Goal: Navigation & Orientation: Understand site structure

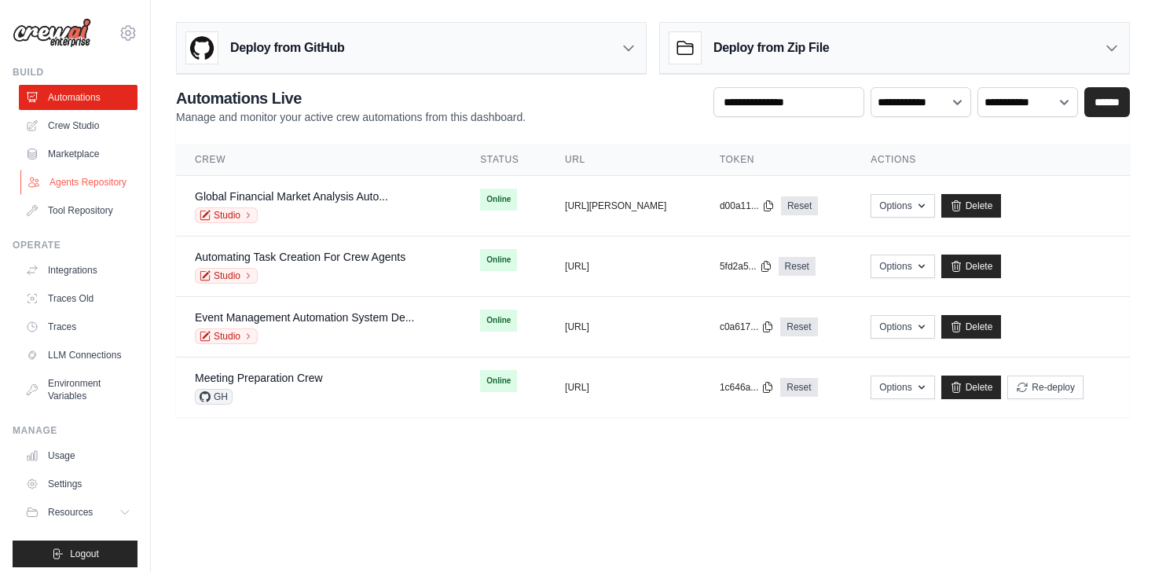
click at [91, 185] on link "Agents Repository" at bounding box center [79, 182] width 119 height 25
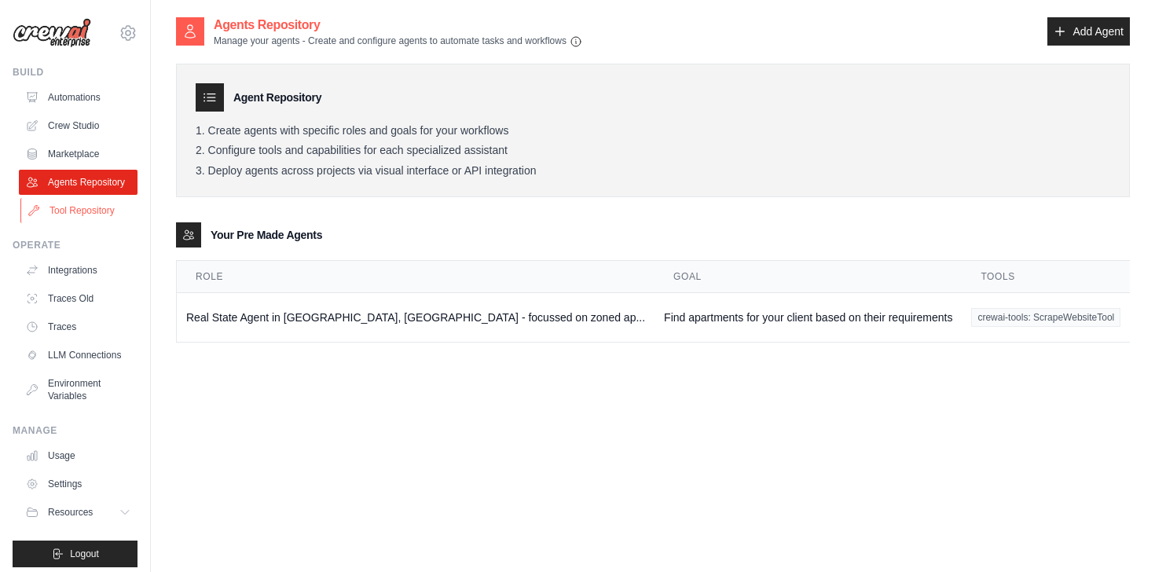
click at [84, 211] on link "Tool Repository" at bounding box center [79, 210] width 119 height 25
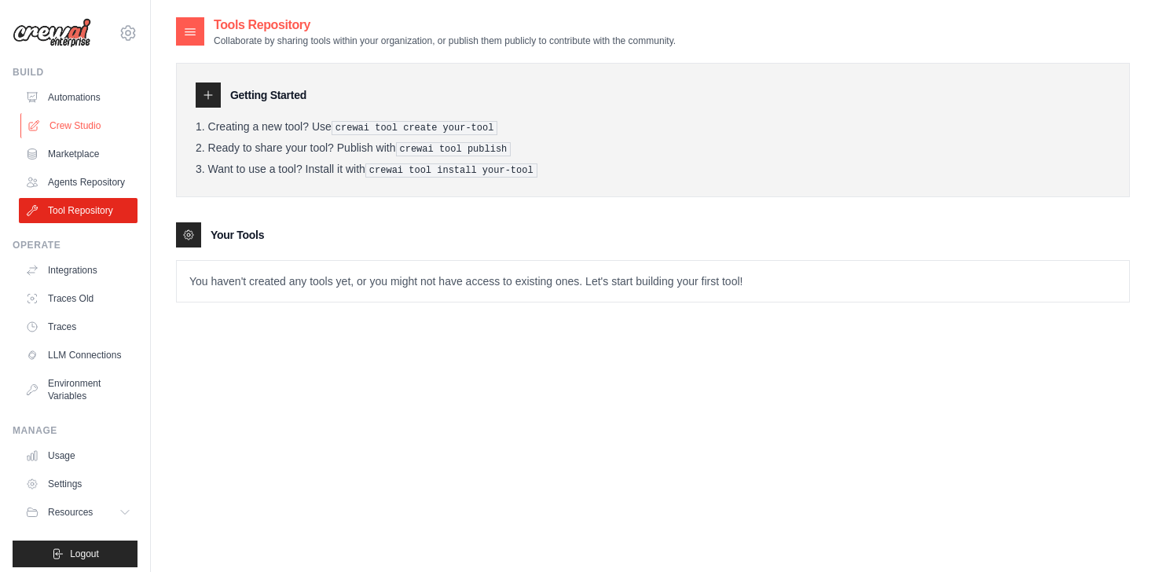
click at [88, 117] on link "Crew Studio" at bounding box center [79, 125] width 119 height 25
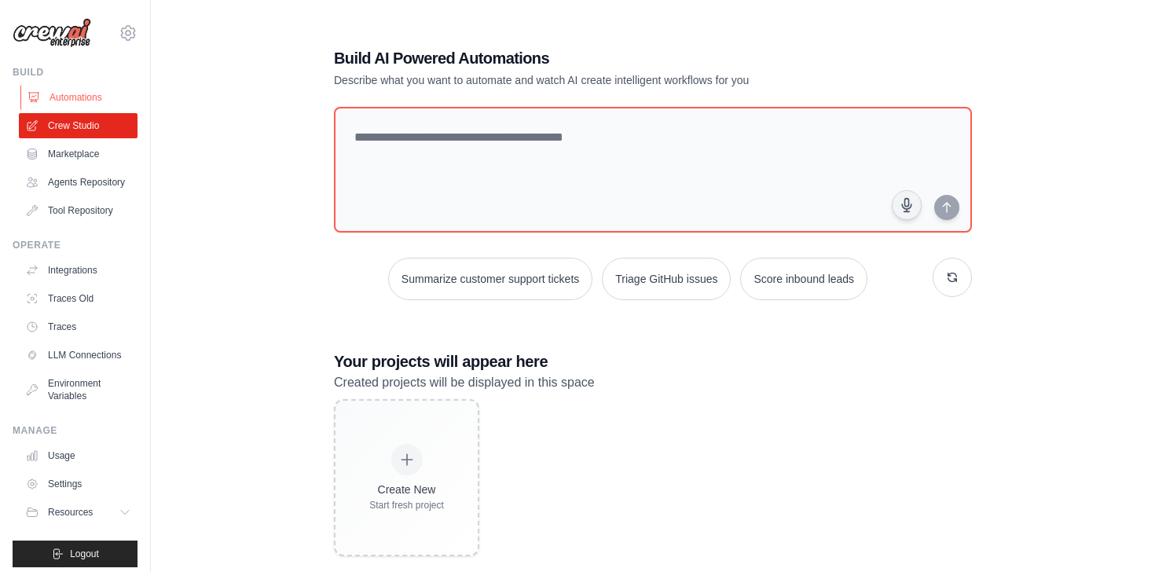
click at [87, 101] on link "Automations" at bounding box center [79, 97] width 119 height 25
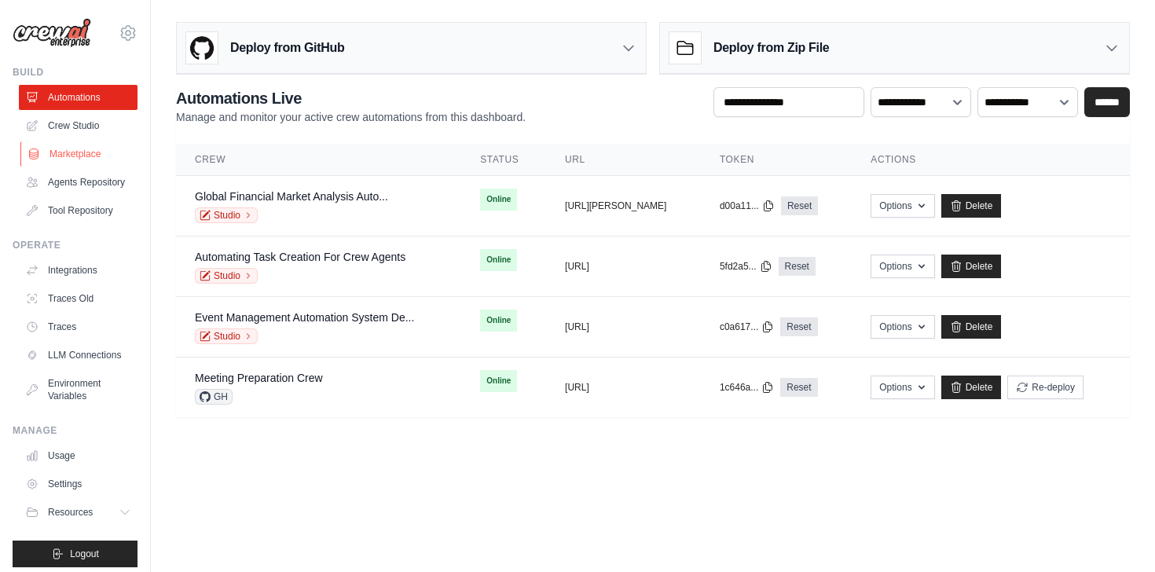
click at [91, 158] on link "Marketplace" at bounding box center [79, 153] width 119 height 25
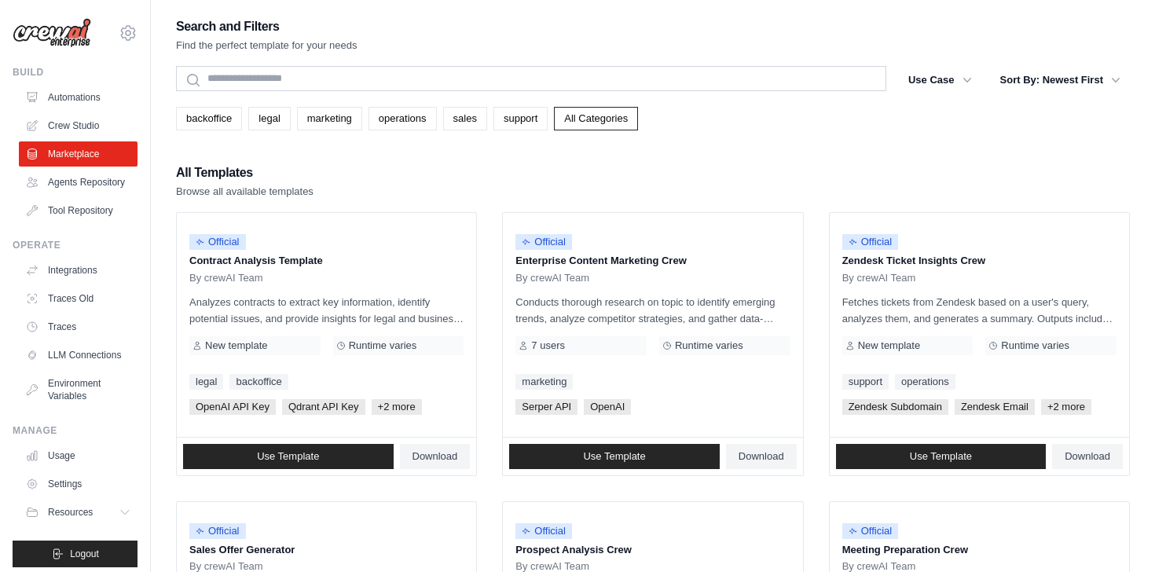
click at [97, 197] on ul "Automations Crew Studio Marketplace Agents Repository Tool Repository" at bounding box center [78, 154] width 119 height 138
click at [94, 180] on link "Agents Repository" at bounding box center [79, 182] width 119 height 25
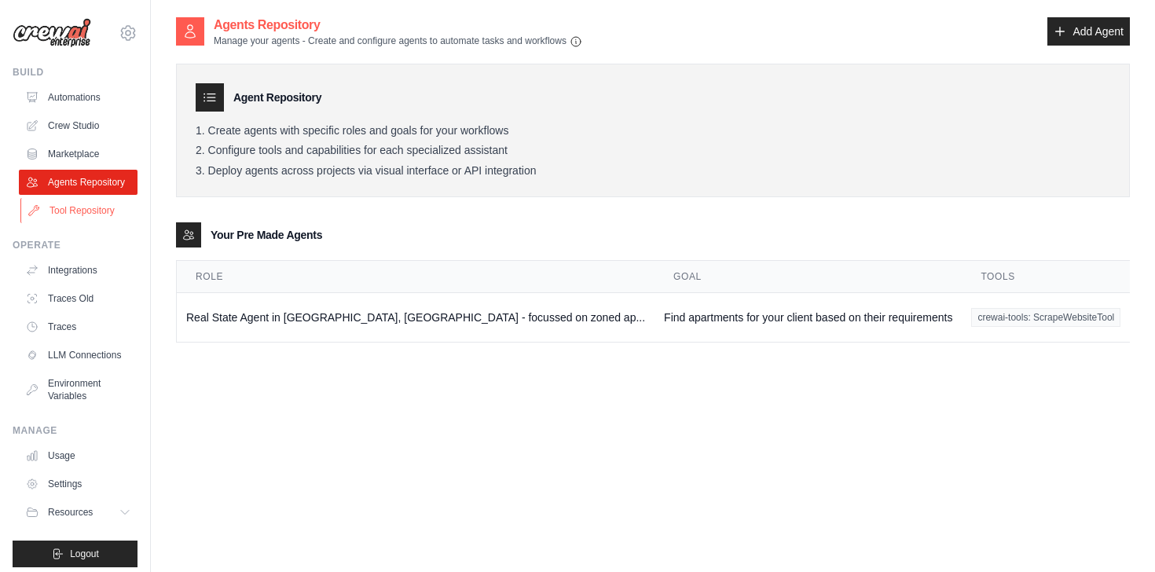
click at [71, 207] on link "Tool Repository" at bounding box center [79, 210] width 119 height 25
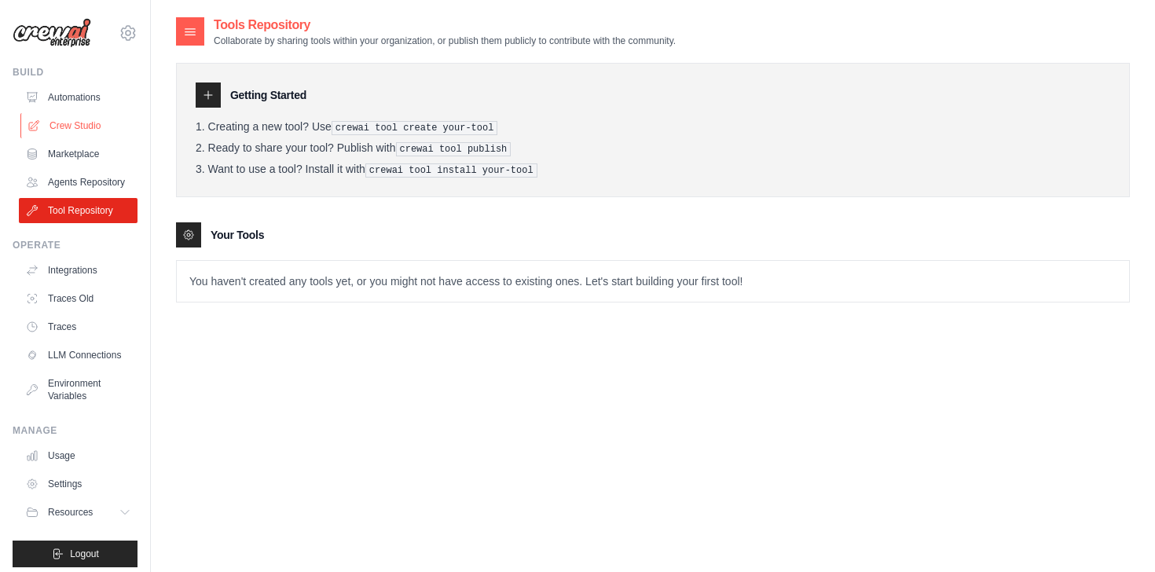
click at [75, 118] on link "Crew Studio" at bounding box center [79, 125] width 119 height 25
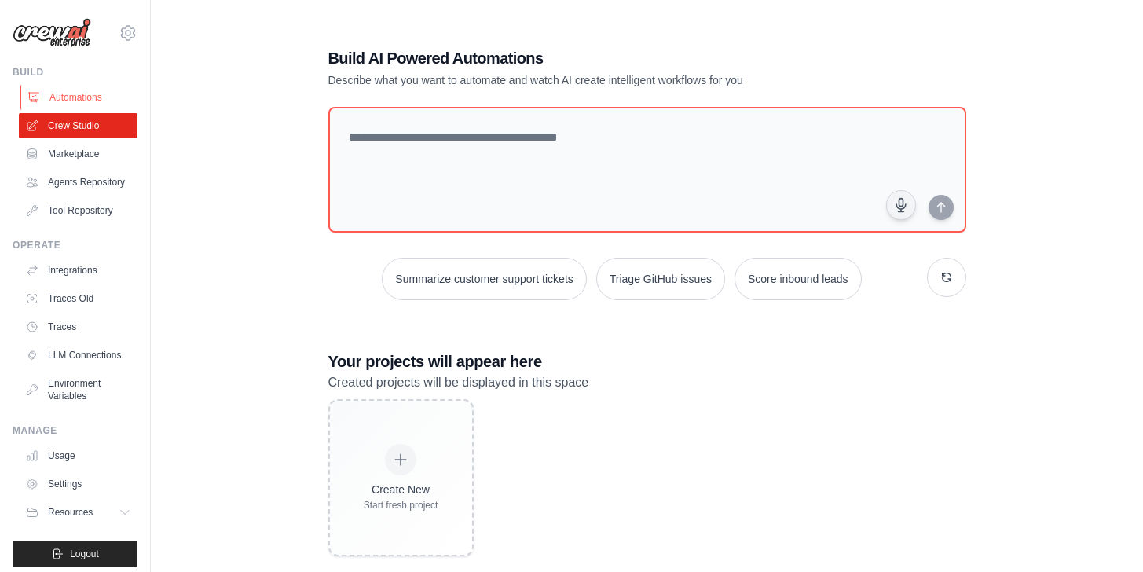
click at [75, 97] on link "Automations" at bounding box center [79, 97] width 119 height 25
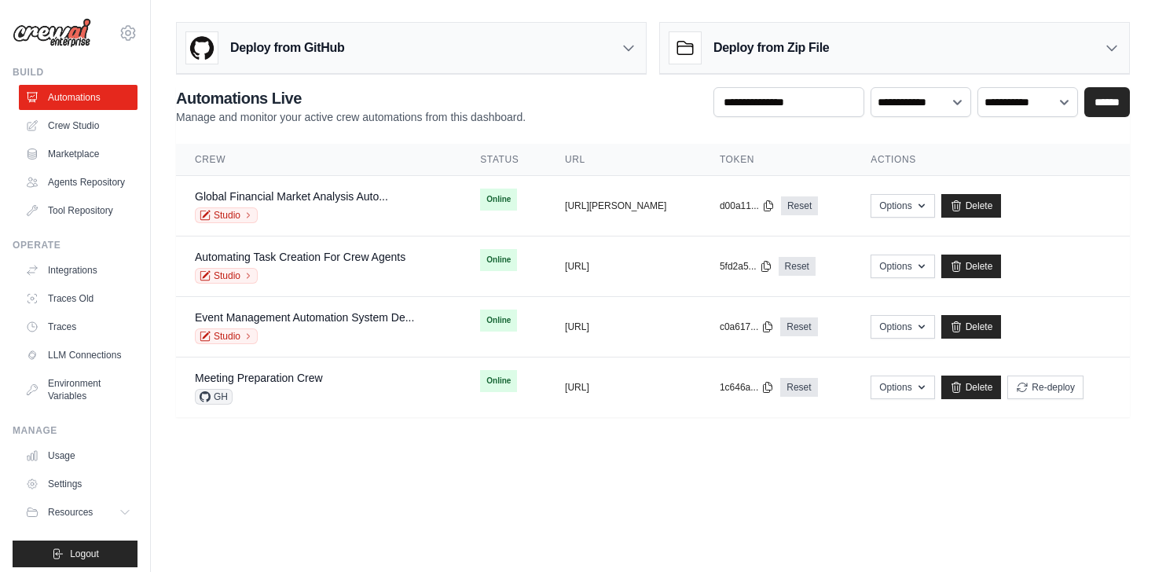
drag, startPoint x: 69, startPoint y: 94, endPoint x: 469, endPoint y: 13, distance: 408.2
